Goal: Task Accomplishment & Management: Complete application form

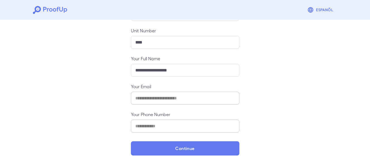
scroll to position [84, 0]
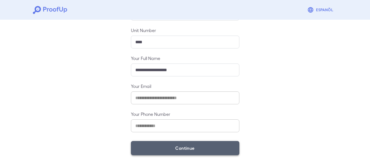
click at [169, 145] on button "Continue" at bounding box center [185, 148] width 109 height 14
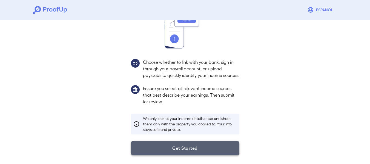
click at [192, 152] on button "Get Started" at bounding box center [185, 148] width 109 height 14
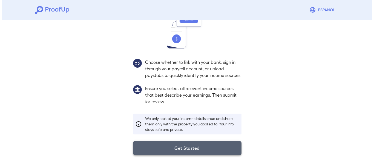
scroll to position [45, 0]
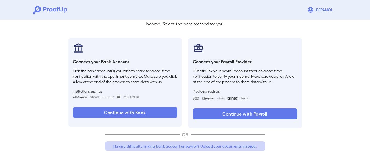
click at [138, 147] on button "Having difficulty linking bank account or payroll? Upload your documents instea…" at bounding box center [185, 146] width 160 height 10
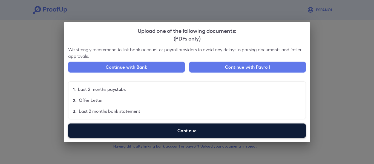
click at [188, 129] on label "Continue" at bounding box center [187, 131] width 238 height 14
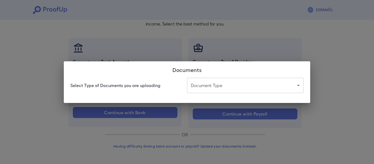
click at [230, 89] on body "Espanõl Go back How Would You Like to Verify Your Income? There are multiple wa…" at bounding box center [187, 59] width 374 height 209
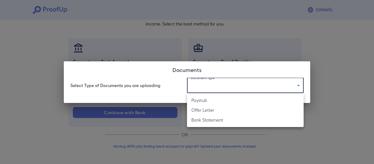
click at [214, 112] on li "Offer Letter" at bounding box center [245, 110] width 117 height 10
type input "**********"
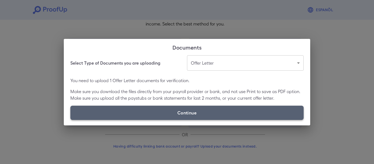
click at [215, 110] on label "Continue" at bounding box center [187, 113] width 234 height 14
click at [71, 120] on input "Continue" at bounding box center [70, 120] width 0 height 0
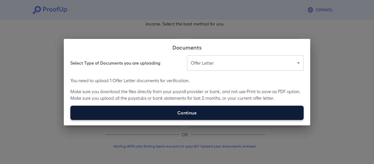
type input "**********"
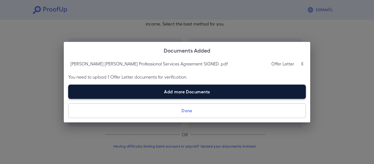
click at [168, 92] on label "Add more Documents" at bounding box center [187, 92] width 238 height 14
click at [69, 99] on input "Add more Documents" at bounding box center [68, 99] width 0 height 0
click at [174, 92] on label "Add more Documents" at bounding box center [187, 92] width 238 height 14
click at [69, 99] on input "Add more Documents" at bounding box center [68, 99] width 0 height 0
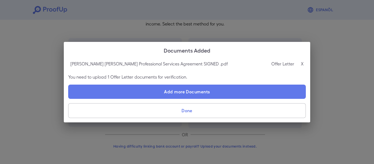
click at [190, 110] on button "Done" at bounding box center [187, 110] width 238 height 15
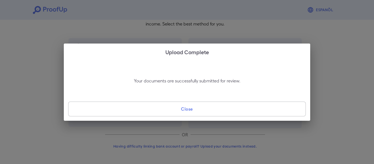
click at [217, 107] on button "Close" at bounding box center [187, 109] width 238 height 15
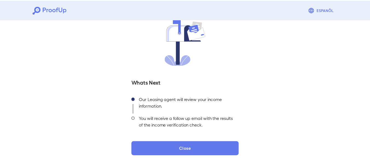
scroll to position [5, 0]
